Goal: Information Seeking & Learning: Check status

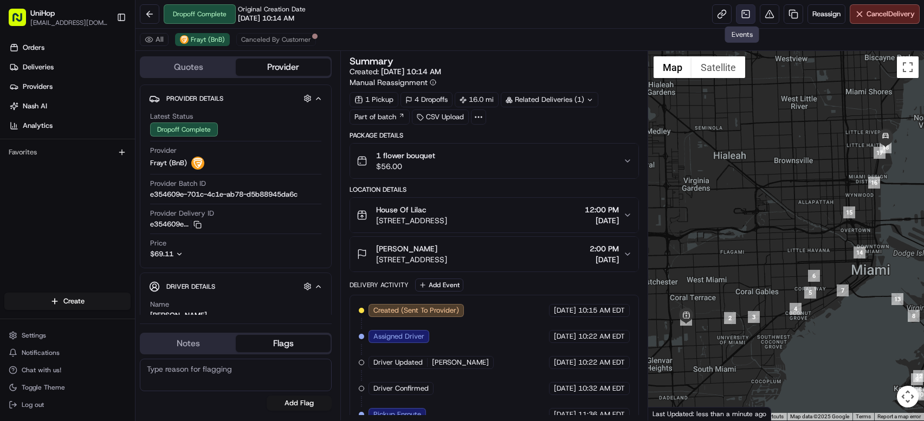
click at [743, 15] on link at bounding box center [746, 14] width 20 height 20
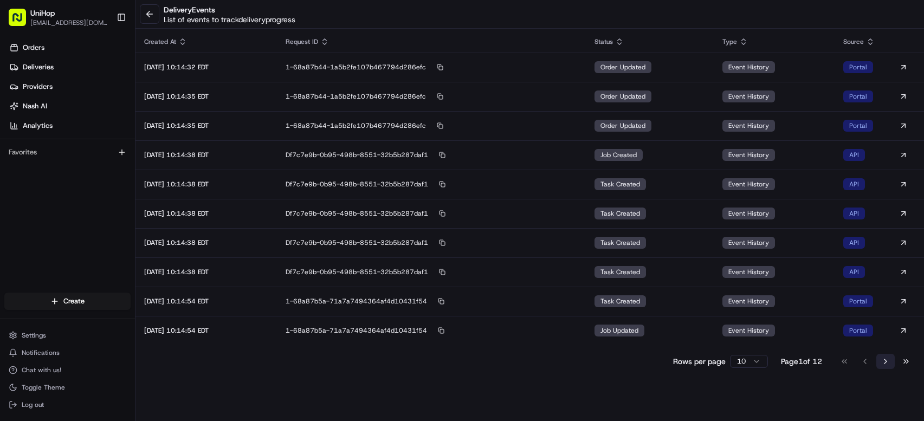
click at [886, 360] on button "Go to next page" at bounding box center [885, 361] width 18 height 15
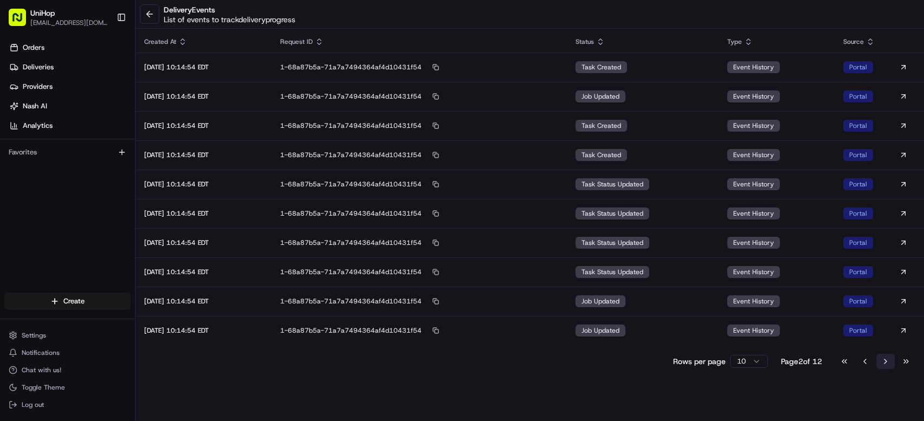
click at [886, 360] on button "Go to next page" at bounding box center [885, 361] width 18 height 15
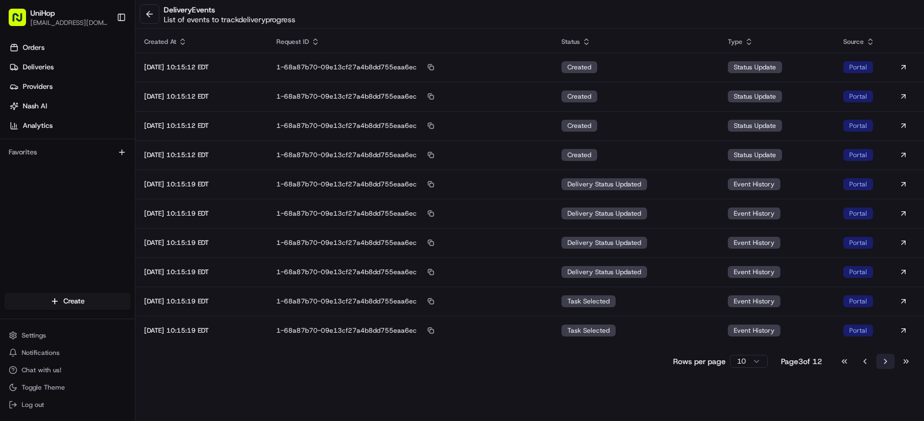
click at [886, 359] on button "Go to next page" at bounding box center [885, 361] width 18 height 15
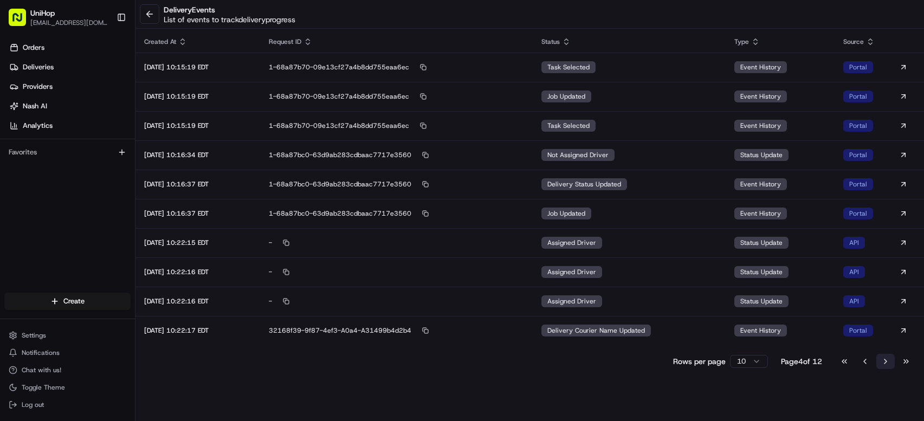
click at [886, 359] on button "Go to next page" at bounding box center [885, 361] width 18 height 15
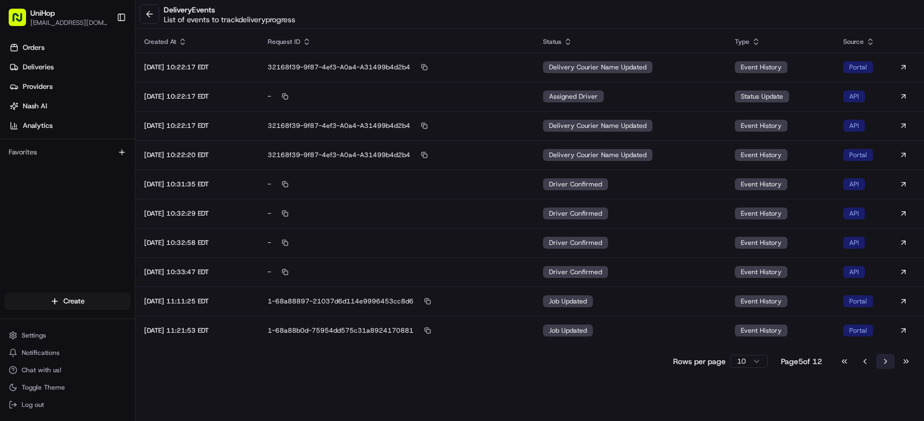
click at [884, 363] on button "Go to next page" at bounding box center [885, 361] width 18 height 15
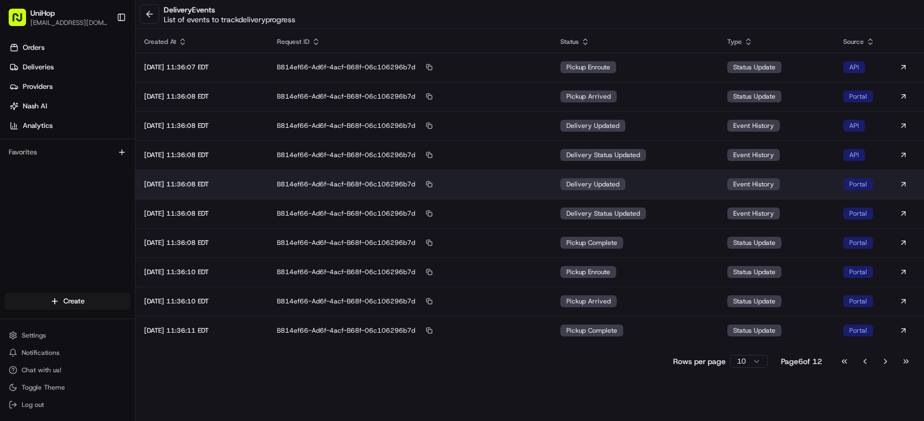
click at [589, 184] on span "delivery updated" at bounding box center [592, 184] width 53 height 9
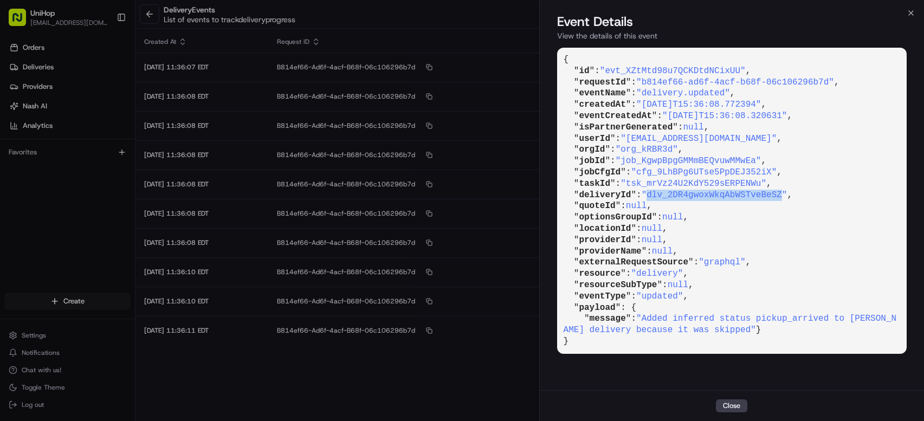
drag, startPoint x: 653, startPoint y: 194, endPoint x: 787, endPoint y: 194, distance: 134.9
click at [787, 194] on span ""dlv_2DR4gwoxWkqAbWSTveBeSZ"" at bounding box center [715, 195] width 146 height 10
copy span "dlv_2DR4gwoxWkqAbWSTveBeSZ"
click at [740, 404] on button "Close" at bounding box center [731, 405] width 31 height 13
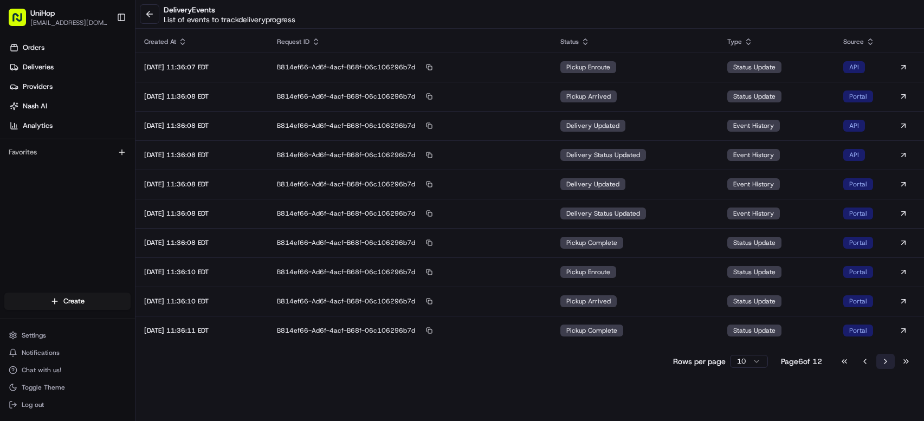
click at [886, 359] on button "Go to next page" at bounding box center [885, 361] width 18 height 15
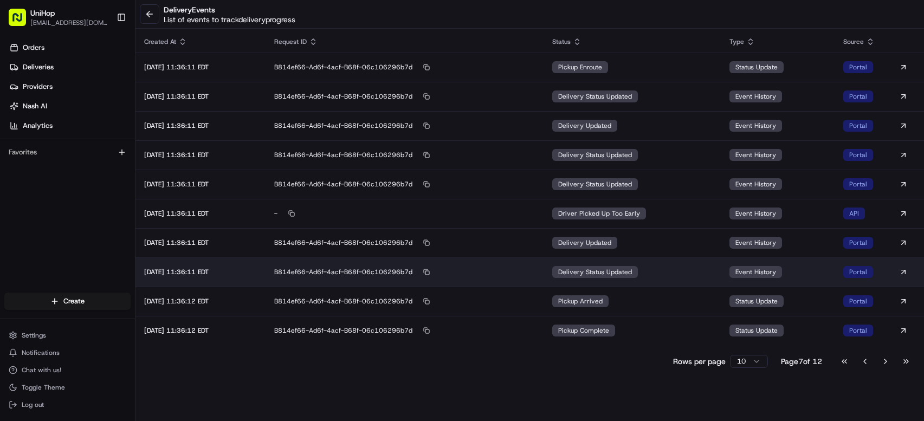
click at [644, 262] on td "delivery status updated" at bounding box center [632, 271] width 177 height 29
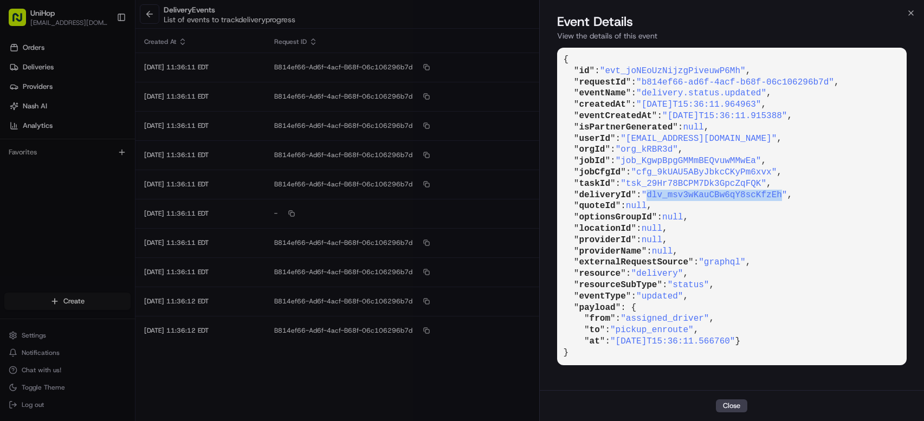
drag, startPoint x: 654, startPoint y: 193, endPoint x: 787, endPoint y: 194, distance: 133.3
click at [787, 194] on span ""dlv_msv3wKauCBw6qY8scKfzEh"" at bounding box center [715, 195] width 146 height 10
copy span "dlv_msv3wKauCBw6qY8scKfzEh"
click at [739, 411] on button "Close" at bounding box center [731, 405] width 31 height 13
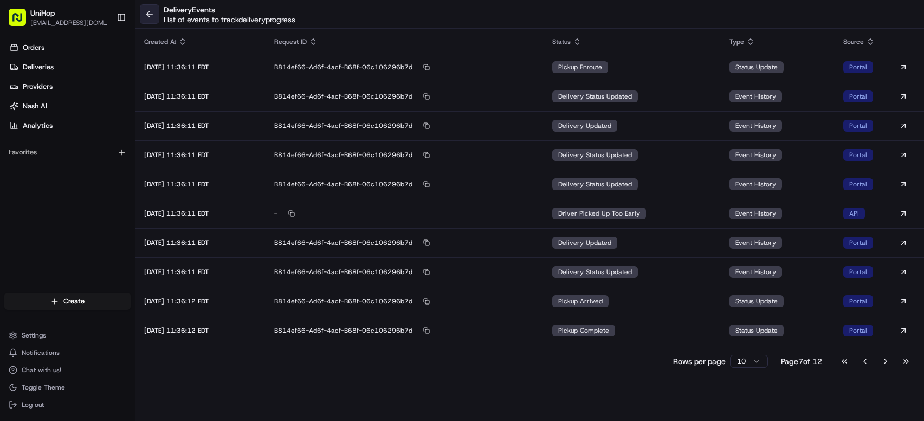
click at [146, 16] on button at bounding box center [150, 14] width 20 height 20
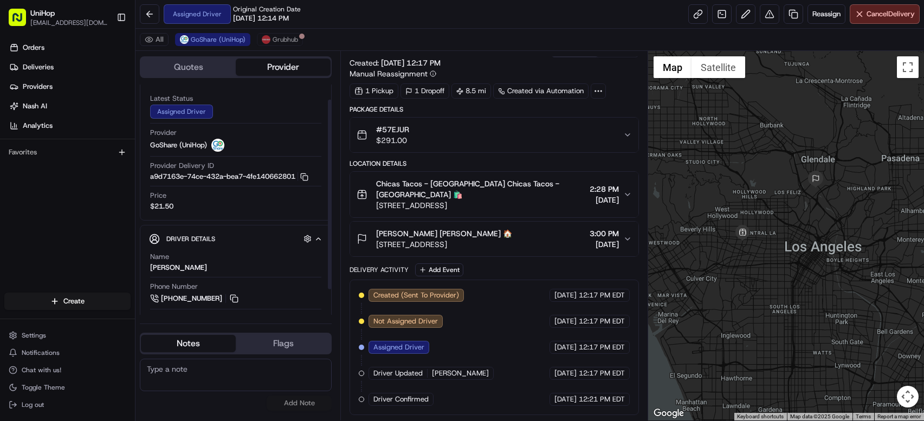
scroll to position [49, 0]
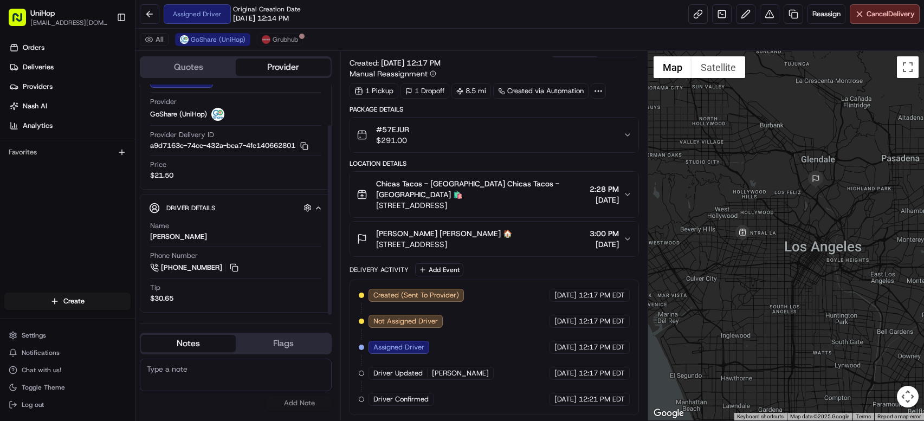
click at [96, 175] on div "Orders Deliveries Providers Nash AI Analytics Favorites" at bounding box center [67, 167] width 135 height 264
click at [71, 212] on div "Orders Deliveries Providers Nash AI Analytics Favorites" at bounding box center [67, 167] width 135 height 264
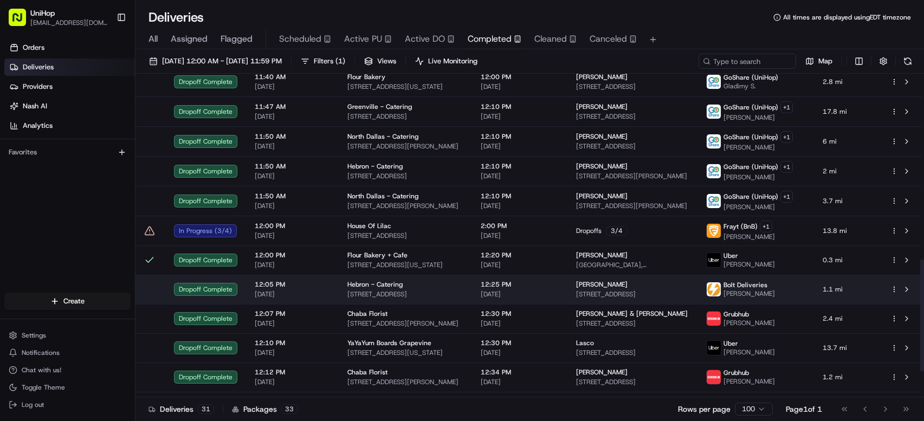
scroll to position [613, 0]
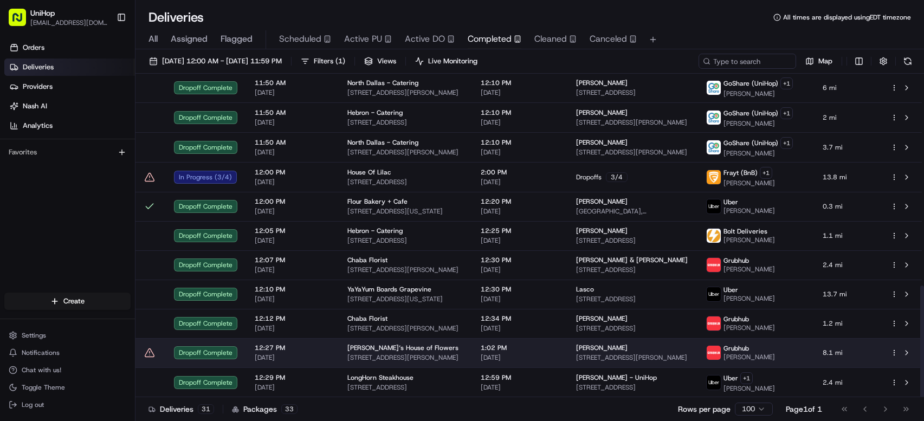
click at [558, 359] on span "[DATE]" at bounding box center [520, 357] width 78 height 9
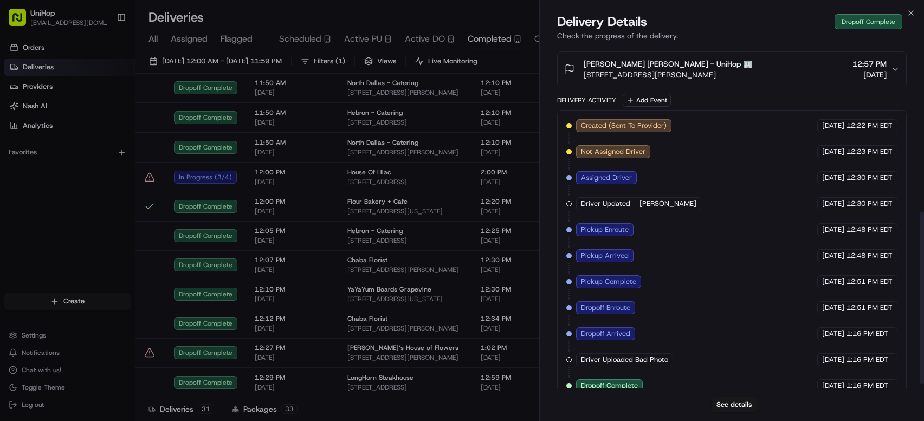
scroll to position [336, 0]
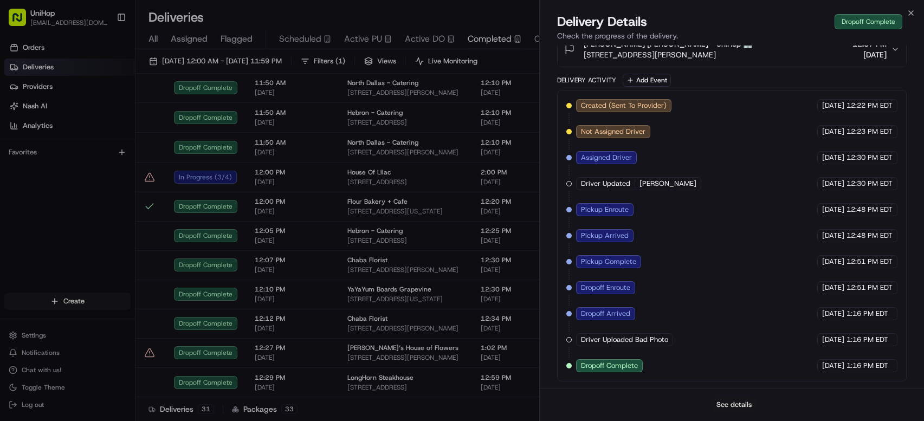
click at [737, 404] on button "See details" at bounding box center [734, 404] width 45 height 15
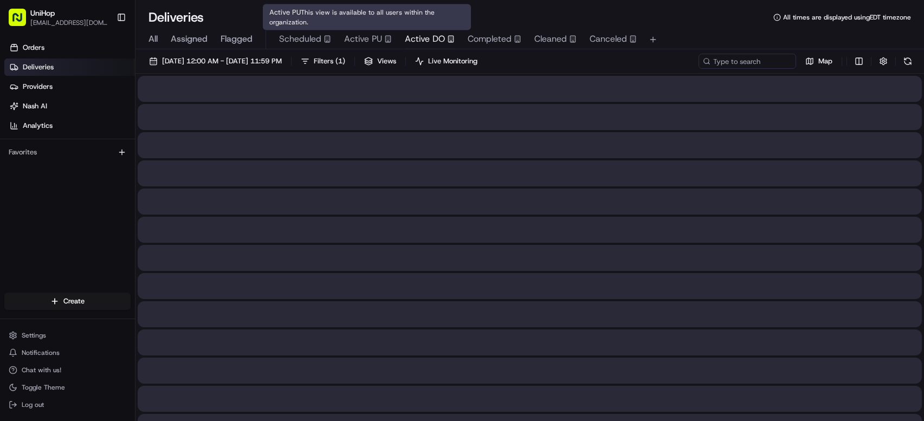
click at [408, 40] on span "Active DO" at bounding box center [425, 39] width 40 height 13
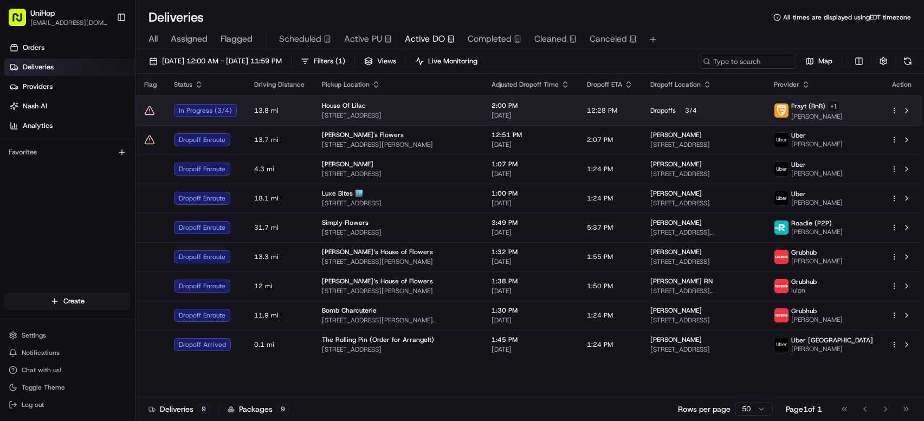
click at [578, 108] on td "12:28 PM" at bounding box center [609, 110] width 63 height 30
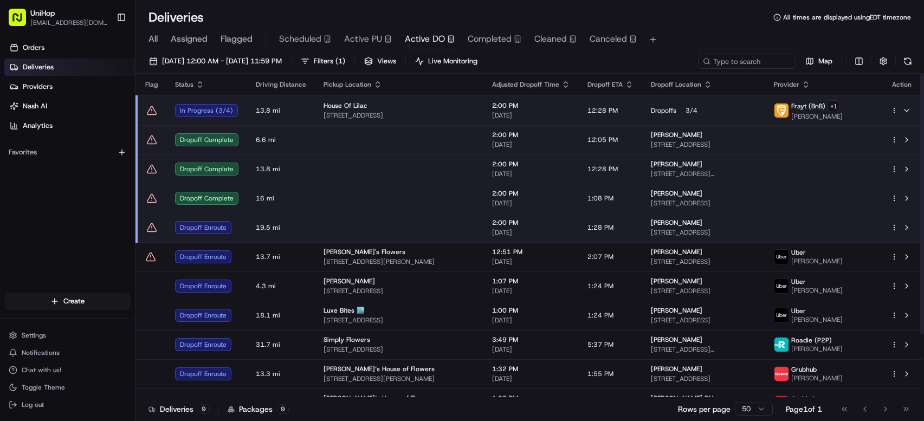
click at [411, 229] on td at bounding box center [399, 227] width 169 height 29
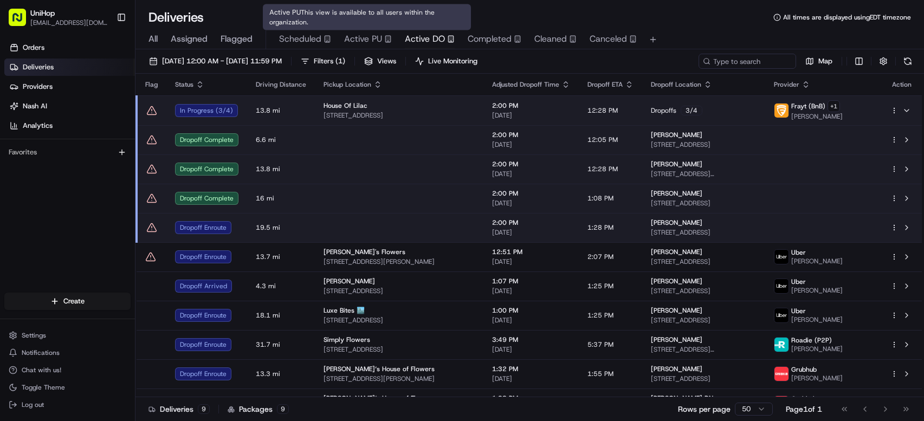
click at [373, 39] on span "Active PU" at bounding box center [363, 39] width 38 height 13
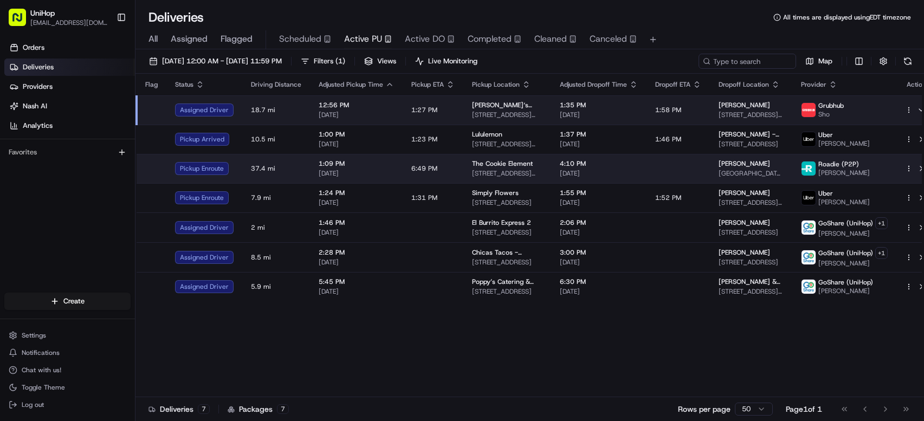
click at [522, 154] on td "The Cookie Element 18166 Imperial Hwy., Yorba Linda, CA 92886, USA" at bounding box center [507, 168] width 88 height 29
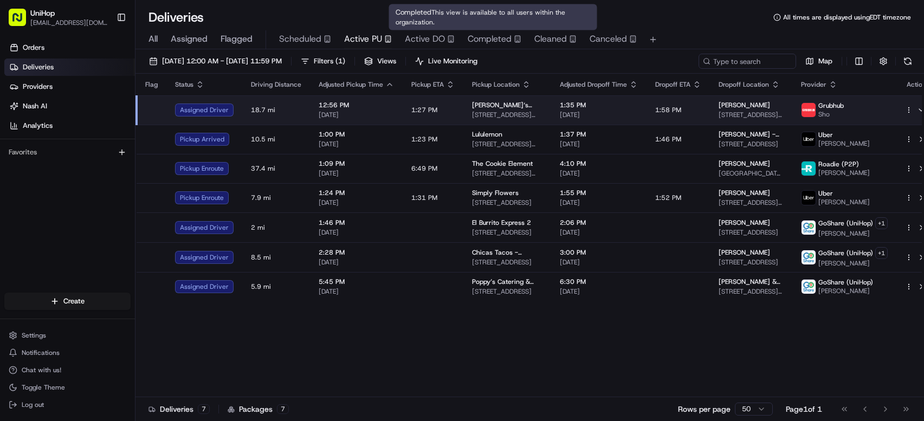
click at [471, 42] on span "Completed" at bounding box center [490, 39] width 44 height 13
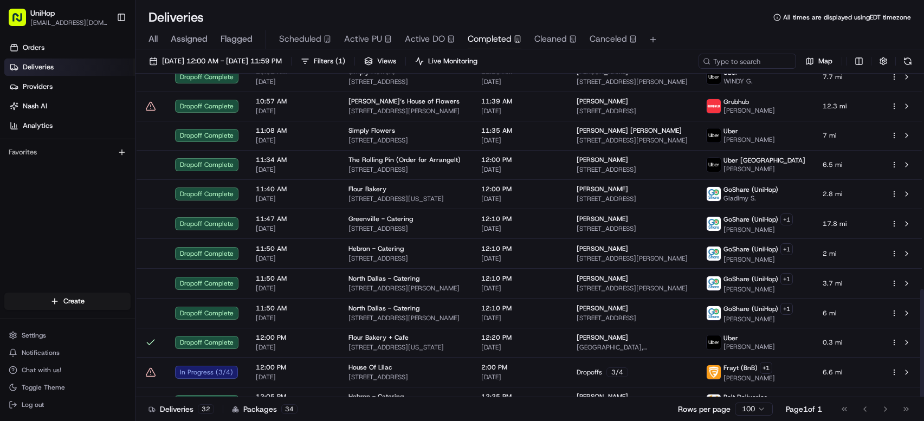
scroll to position [642, 0]
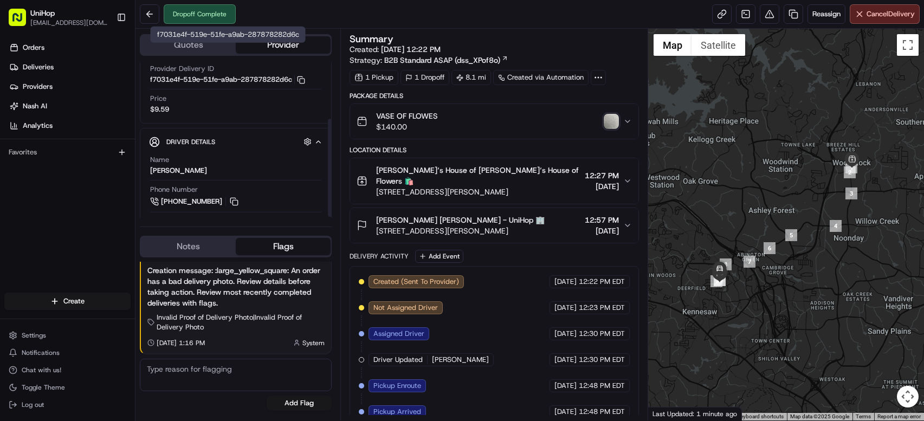
scroll to position [90, 0]
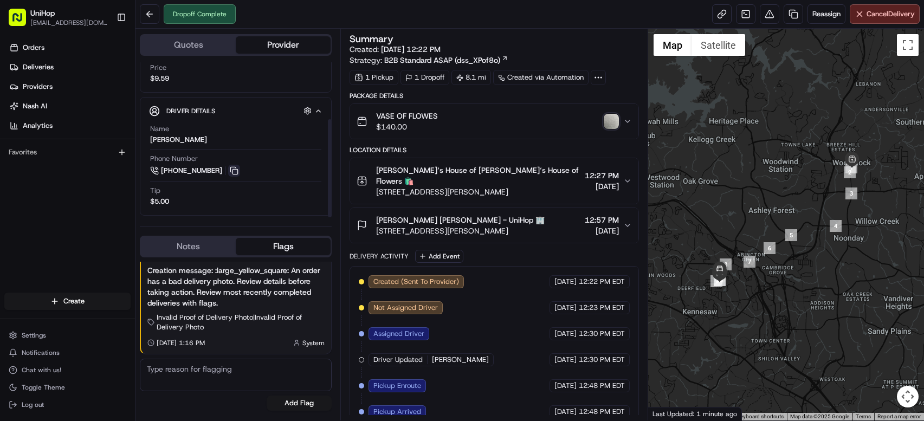
click at [235, 172] on button at bounding box center [234, 171] width 12 height 12
click at [309, 113] on button "button" at bounding box center [308, 111] width 14 height 14
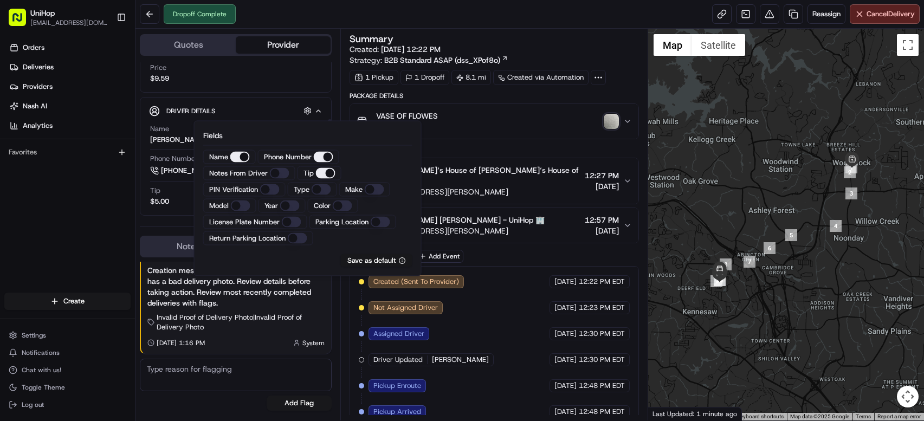
click at [274, 171] on Driver "Notes From Driver" at bounding box center [280, 173] width 20 height 11
click at [81, 183] on div "Orders Deliveries Providers [PERSON_NAME] Analytics Favorites" at bounding box center [67, 167] width 135 height 264
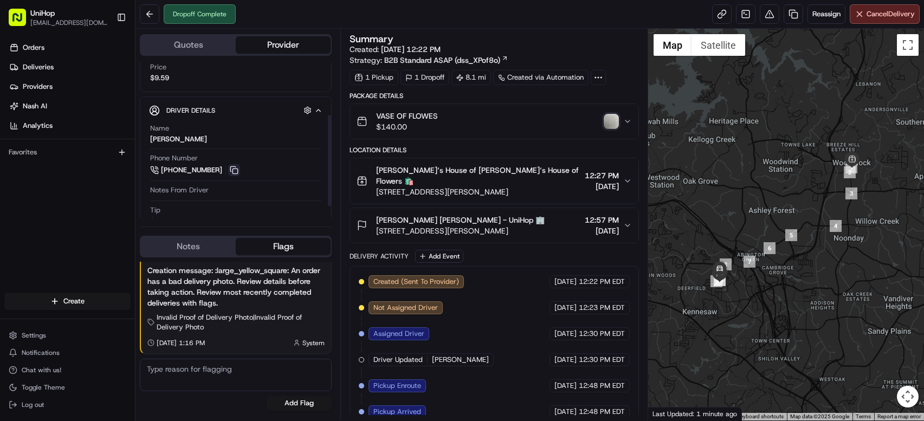
click at [231, 176] on button at bounding box center [234, 170] width 12 height 12
drag, startPoint x: 375, startPoint y: 221, endPoint x: 430, endPoint y: 222, distance: 54.7
click at [430, 222] on div "[PERSON_NAME] [PERSON_NAME] - UniHop 🏢 [STREET_ADDRESS]" at bounding box center [451, 226] width 188 height 22
copy span "[PERSON_NAME]"
drag, startPoint x: 377, startPoint y: 172, endPoint x: 468, endPoint y: 172, distance: 91.6
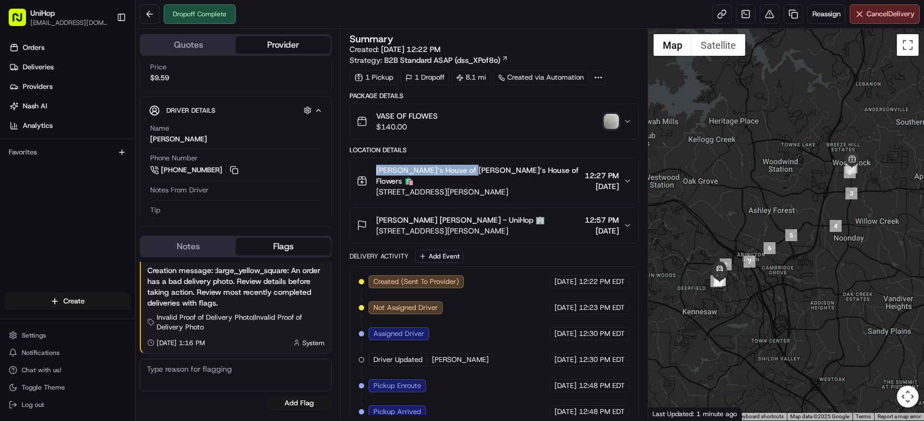
click at [468, 172] on span "[PERSON_NAME]‘s House of [PERSON_NAME]‘s House of Flowers 🛍️" at bounding box center [478, 176] width 204 height 22
copy span "Brenda‘s House of Flowers"
click at [744, 17] on link at bounding box center [746, 14] width 20 height 20
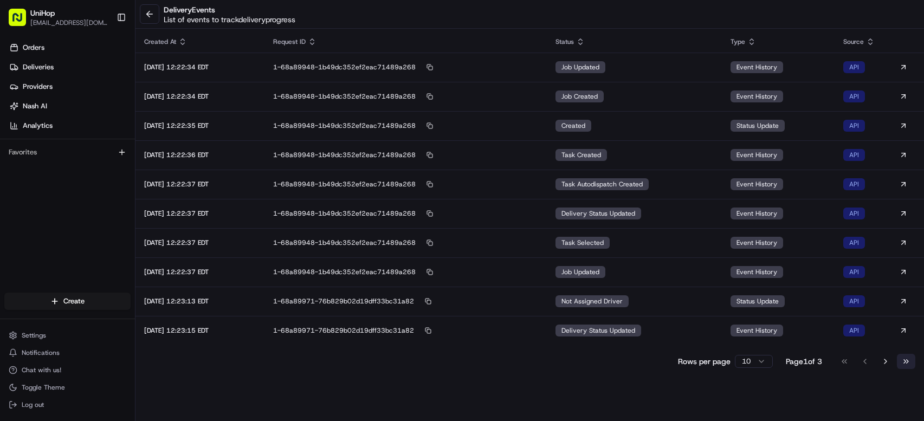
click at [909, 363] on button "Go to last page" at bounding box center [906, 361] width 18 height 15
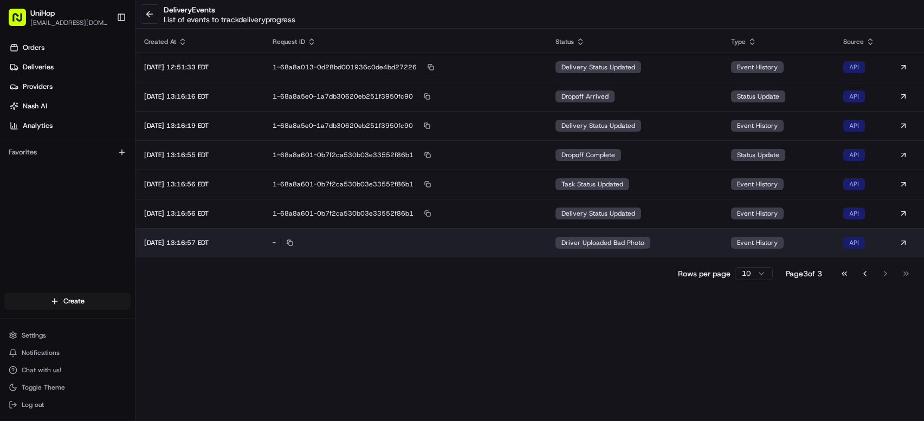
click at [632, 241] on span "Driver Uploaded Bad Photo" at bounding box center [602, 242] width 83 height 9
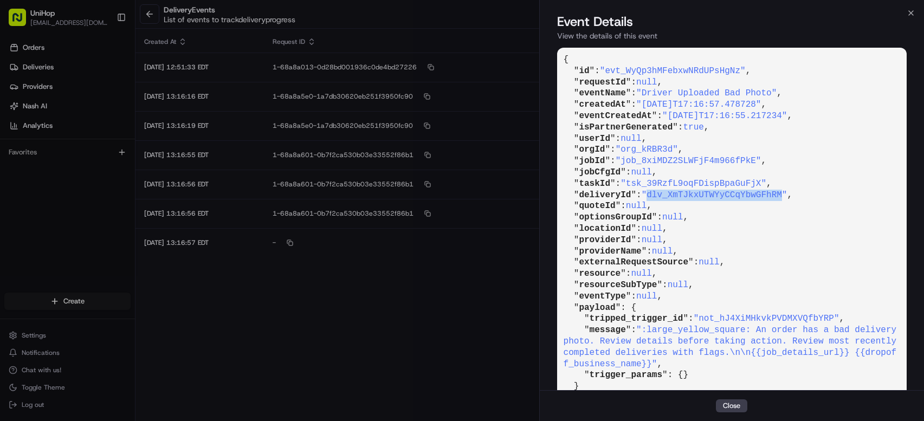
copy span "dlv_XmTJkxUTWYyCCqYbwGFhRM"
drag, startPoint x: 654, startPoint y: 193, endPoint x: 789, endPoint y: 192, distance: 135.0
click at [787, 192] on span ""dlv_XmTJkxUTWYyCCqYbwGFhRM"" at bounding box center [715, 195] width 146 height 10
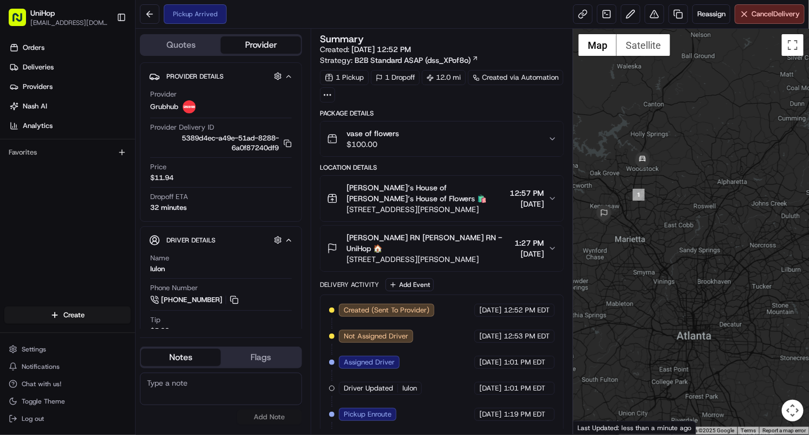
drag, startPoint x: 664, startPoint y: 156, endPoint x: 612, endPoint y: 155, distance: 52.0
click at [612, 155] on div at bounding box center [691, 231] width 236 height 405
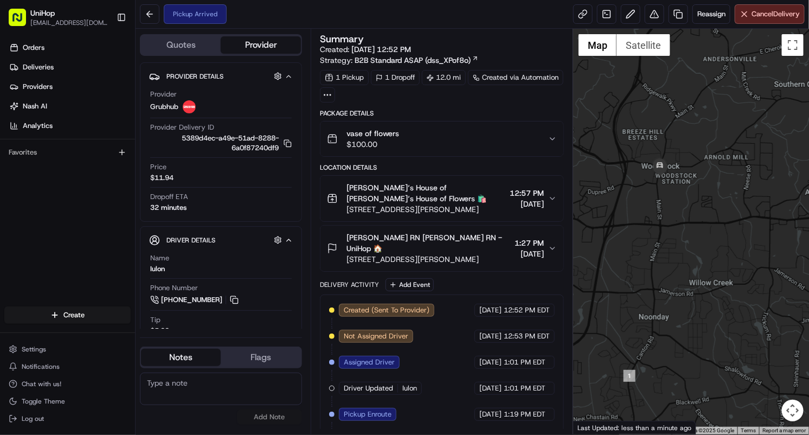
drag, startPoint x: 630, startPoint y: 198, endPoint x: 701, endPoint y: 178, distance: 73.6
click at [701, 178] on div at bounding box center [691, 231] width 236 height 405
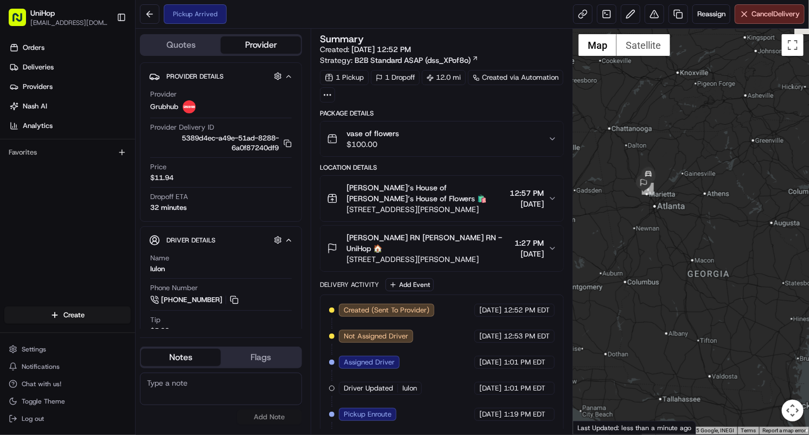
drag, startPoint x: 709, startPoint y: 153, endPoint x: 662, endPoint y: 126, distance: 54.9
click at [662, 126] on div at bounding box center [691, 231] width 236 height 405
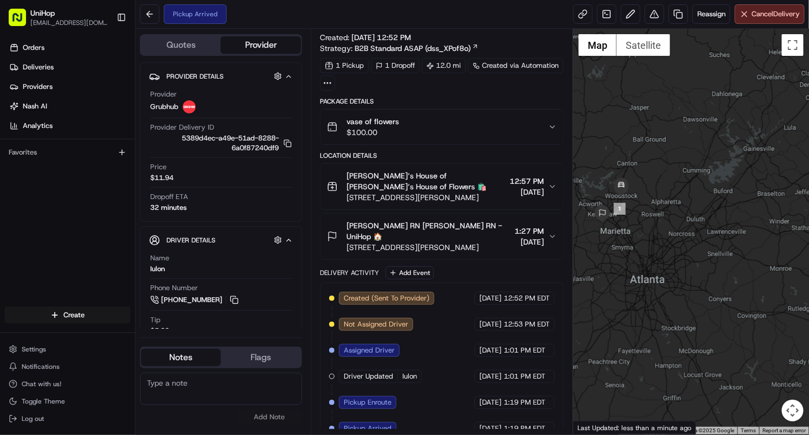
scroll to position [30, 0]
